Goal: Navigation & Orientation: Go to known website

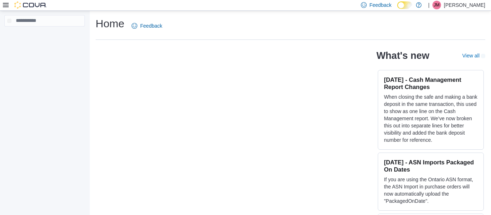
click at [466, 4] on p "[PERSON_NAME]" at bounding box center [464, 5] width 41 height 9
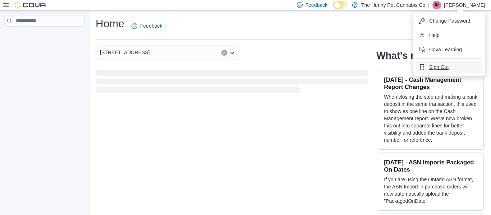
click at [440, 69] on span "Sign Out" at bounding box center [438, 67] width 19 height 7
